Goal: Entertainment & Leisure: Consume media (video, audio)

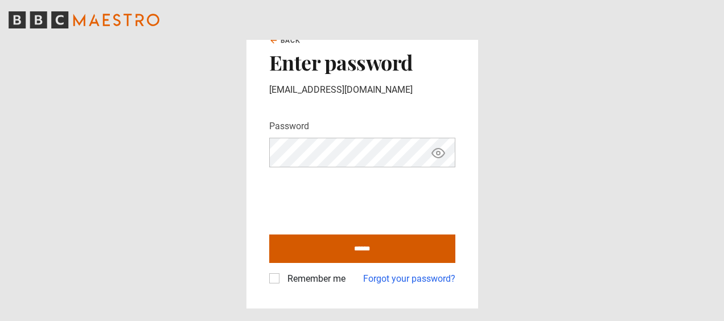
click at [377, 244] on input "******" at bounding box center [362, 248] width 186 height 28
type input "**********"
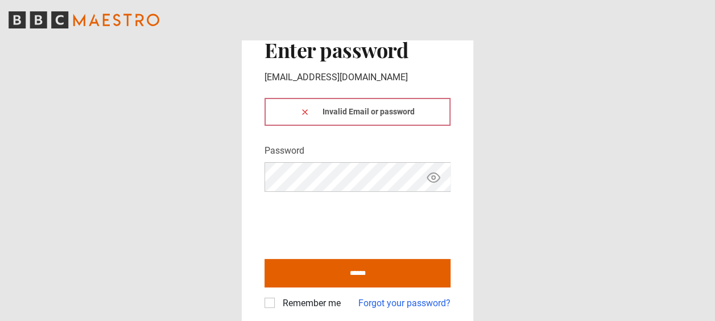
click button at bounding box center [304, 112] width 9 height 12
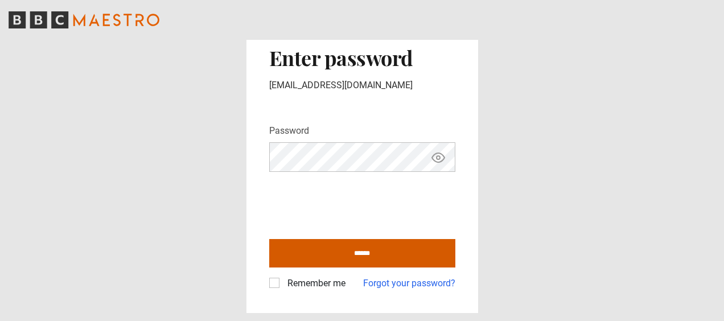
click at [383, 252] on input "******" at bounding box center [362, 253] width 186 height 28
type input "**********"
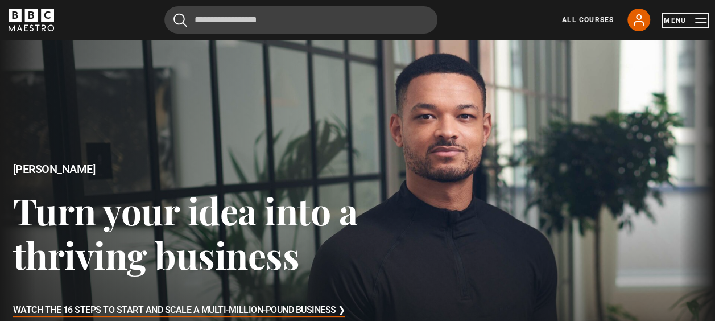
click at [698, 20] on button "Menu" at bounding box center [685, 20] width 43 height 11
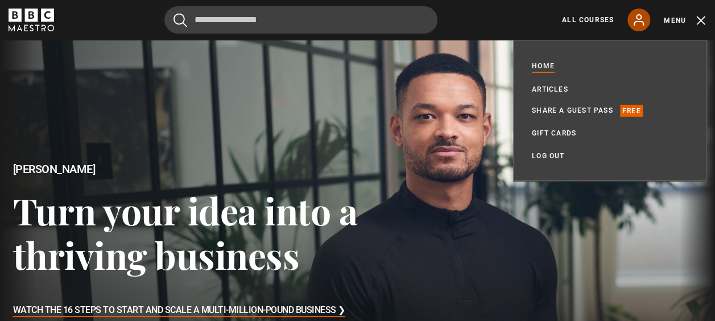
click at [636, 28] on link "My Account" at bounding box center [639, 20] width 23 height 23
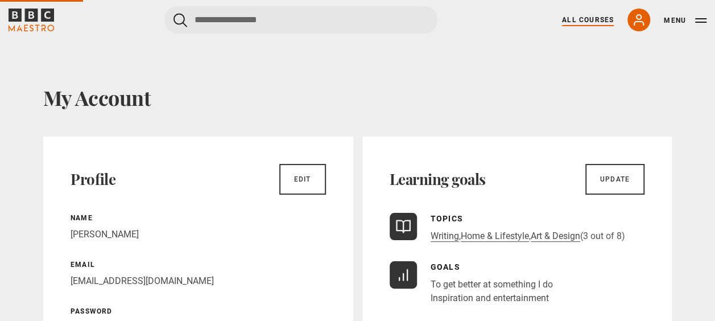
click at [570, 19] on link "All Courses" at bounding box center [588, 20] width 52 height 10
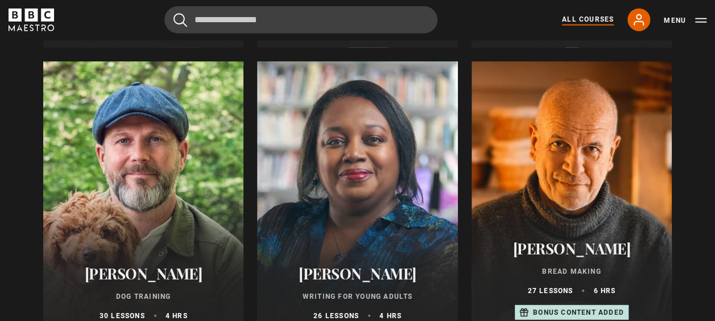
scroll to position [3546, 0]
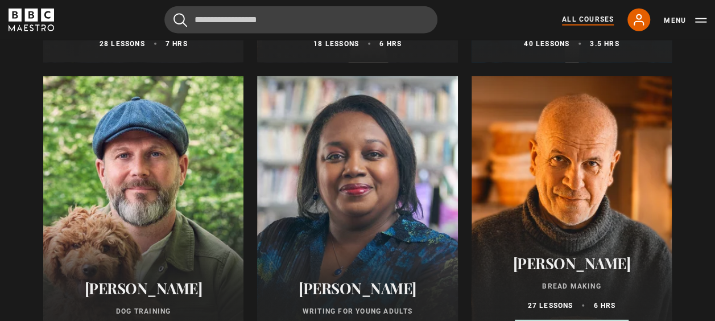
click at [444, 154] on div at bounding box center [357, 212] width 200 height 273
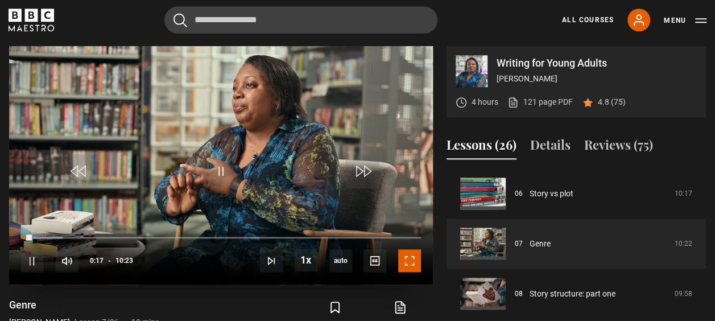
click at [412, 263] on span "Video Player" at bounding box center [409, 260] width 23 height 23
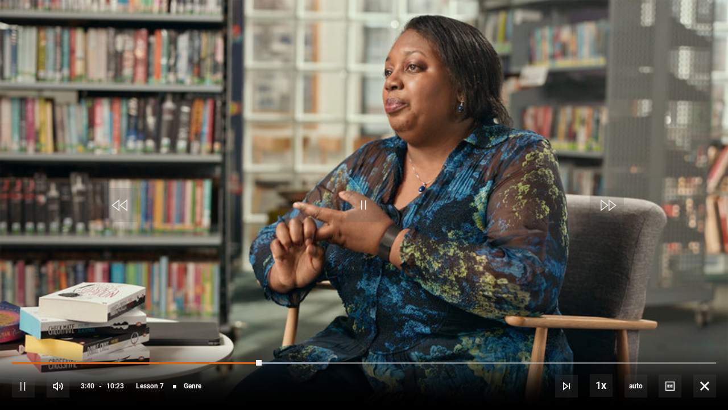
click at [96, 212] on video "Video Player" at bounding box center [364, 205] width 728 height 410
click at [115, 211] on span "Video Player" at bounding box center [121, 205] width 34 height 34
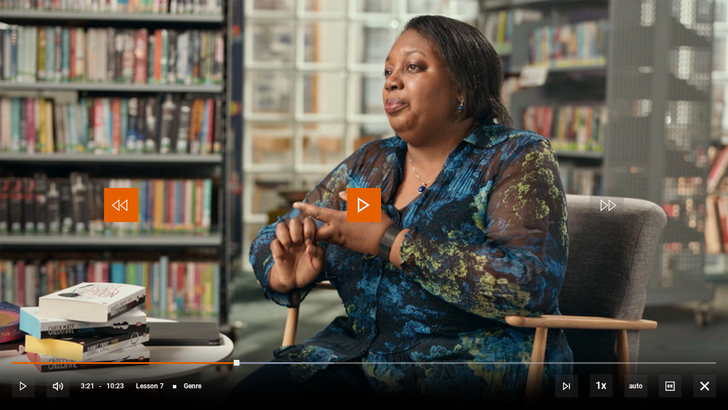
click at [115, 211] on span "Video Player" at bounding box center [121, 205] width 34 height 34
click at [349, 205] on span "Video Player" at bounding box center [364, 205] width 34 height 34
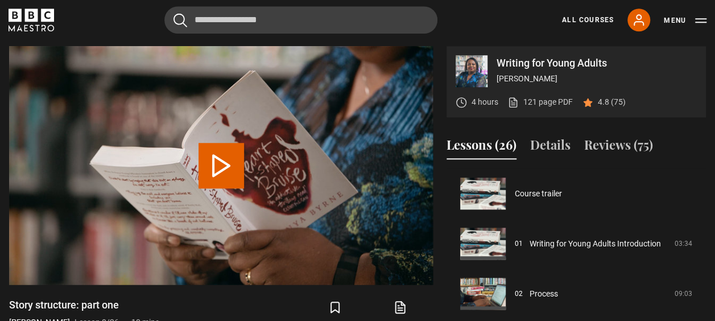
scroll to position [351, 0]
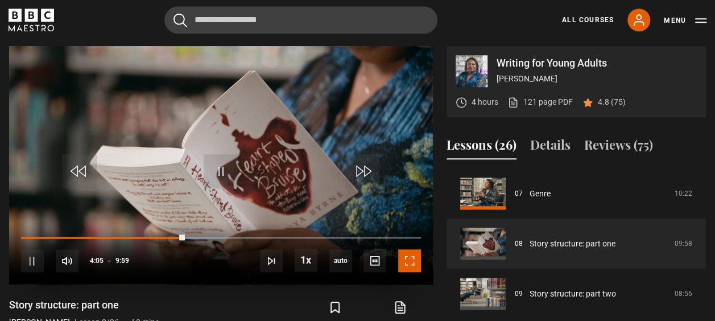
click at [410, 260] on span "Video Player" at bounding box center [409, 260] width 23 height 23
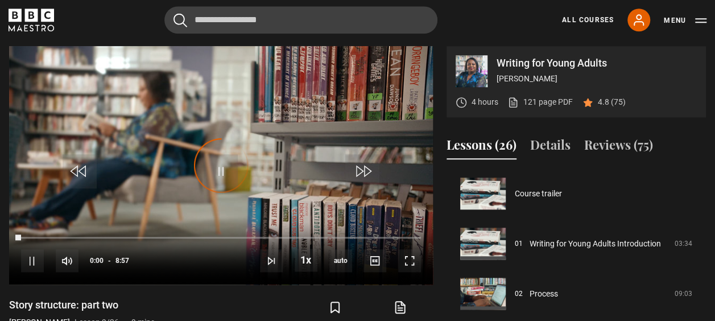
scroll to position [401, 0]
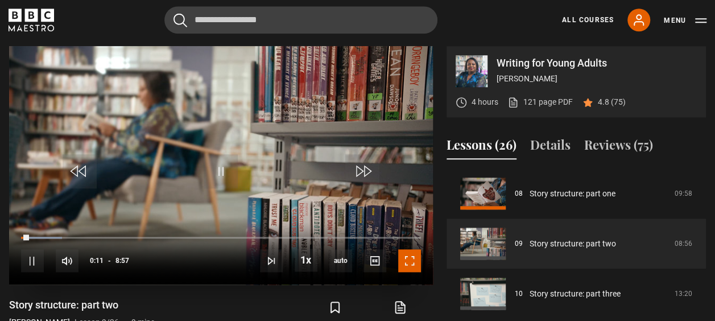
click at [413, 263] on span "Video Player" at bounding box center [409, 260] width 23 height 23
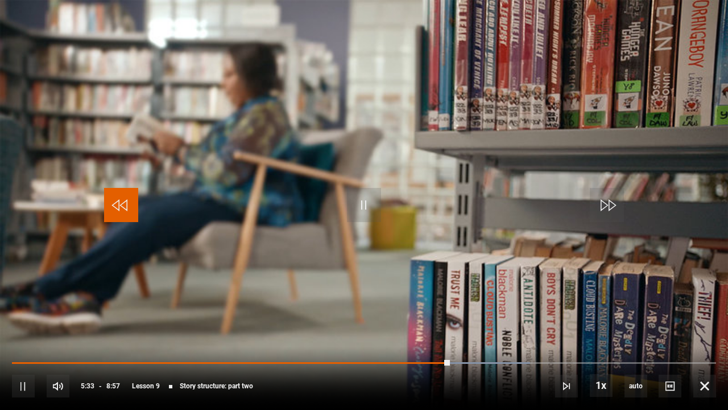
click at [106, 208] on span "Video Player" at bounding box center [121, 205] width 34 height 34
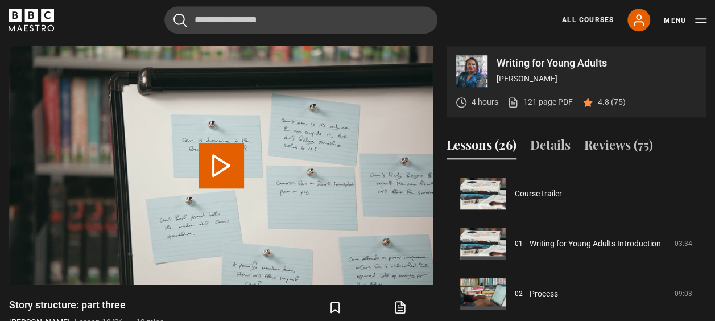
scroll to position [451, 0]
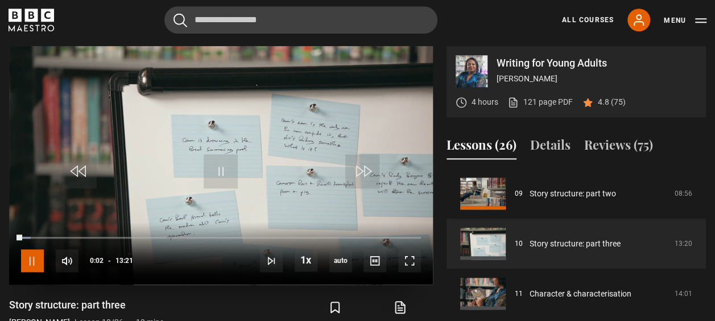
click at [37, 254] on span "Video Player" at bounding box center [32, 260] width 23 height 23
